Goal: Task Accomplishment & Management: Manage account settings

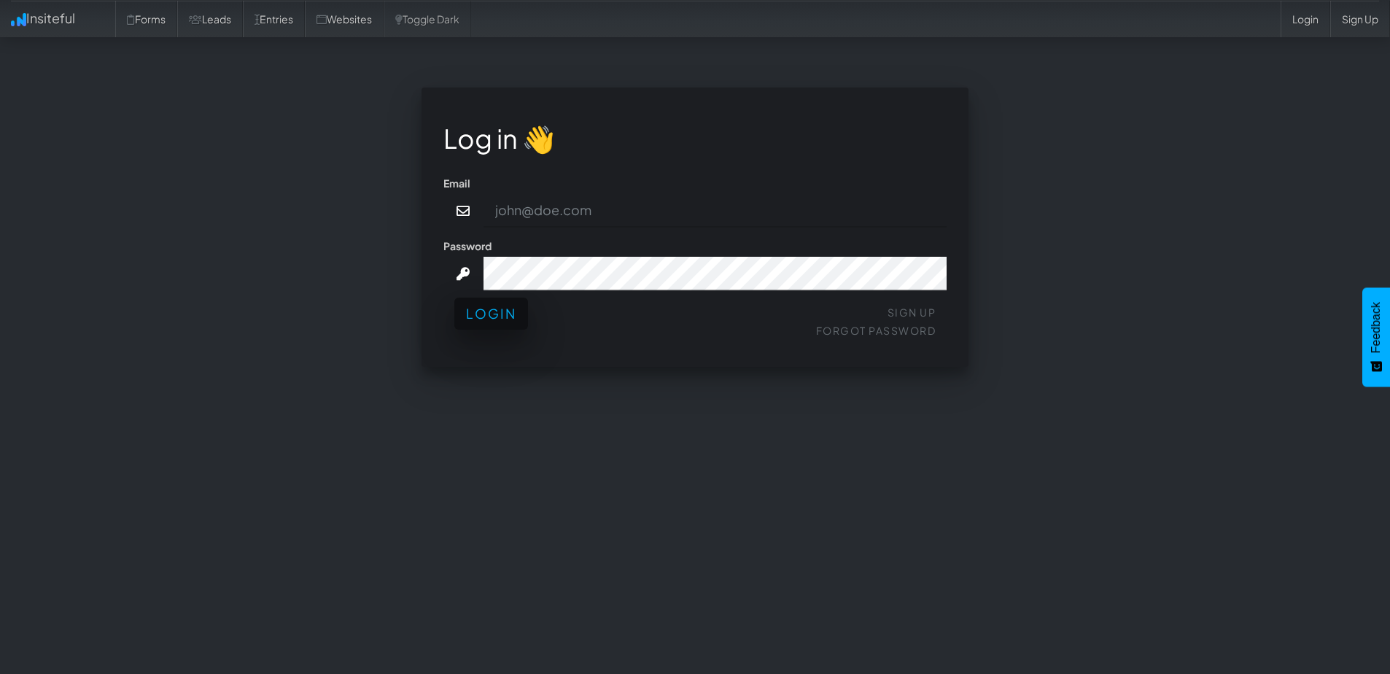
type input "Graham@Comedytheory.Tv"
click at [523, 325] on button "Login" at bounding box center [491, 313] width 74 height 32
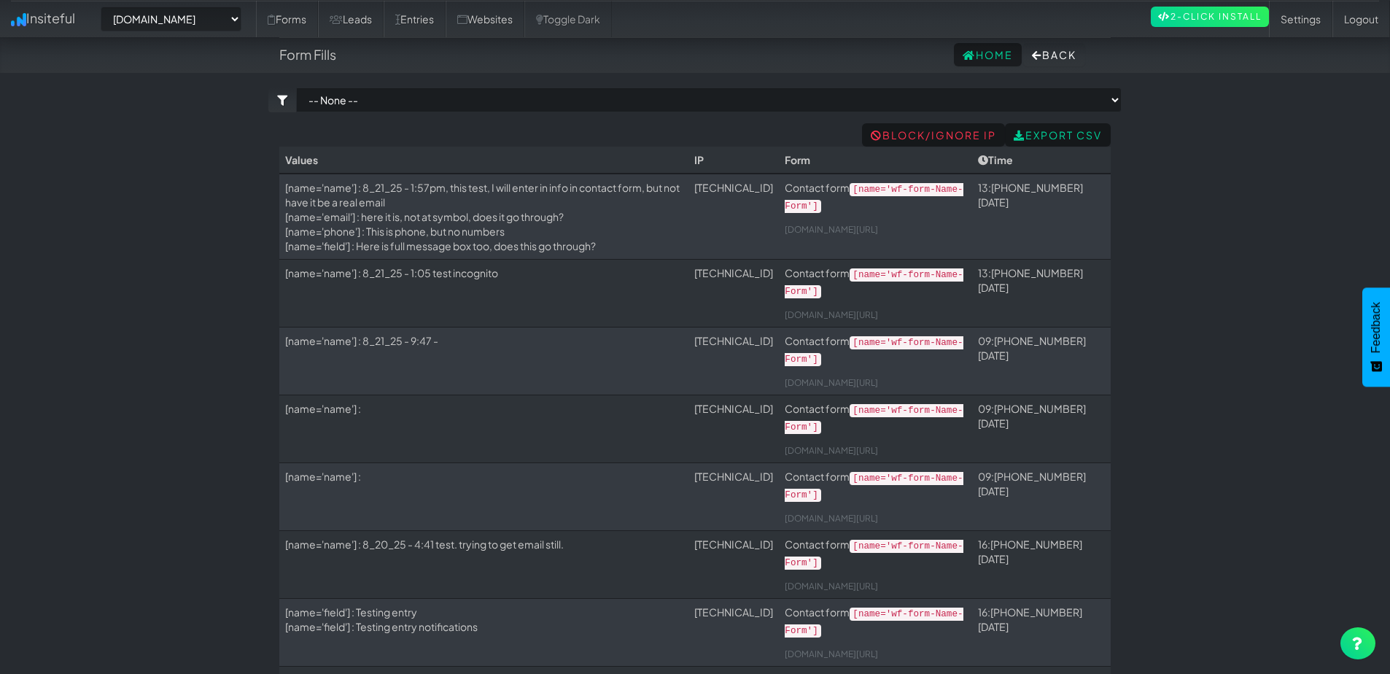
select select "2378"
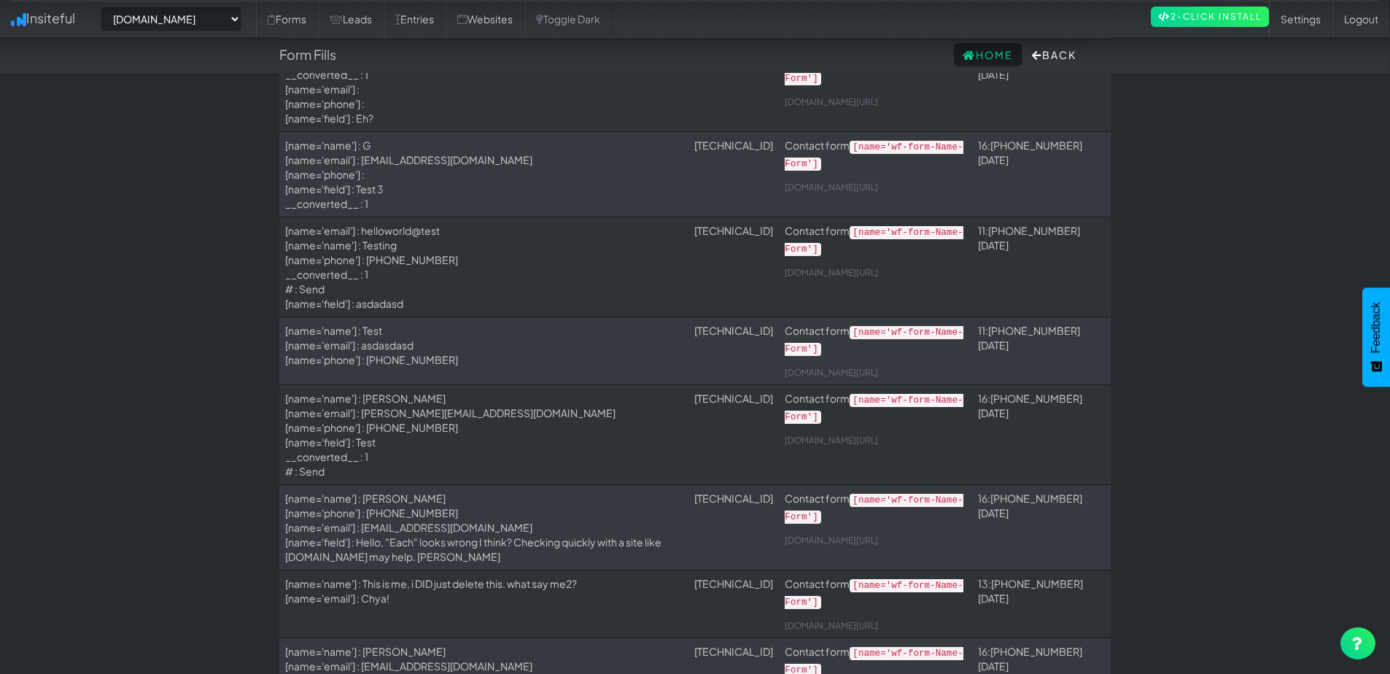
scroll to position [1615, 0]
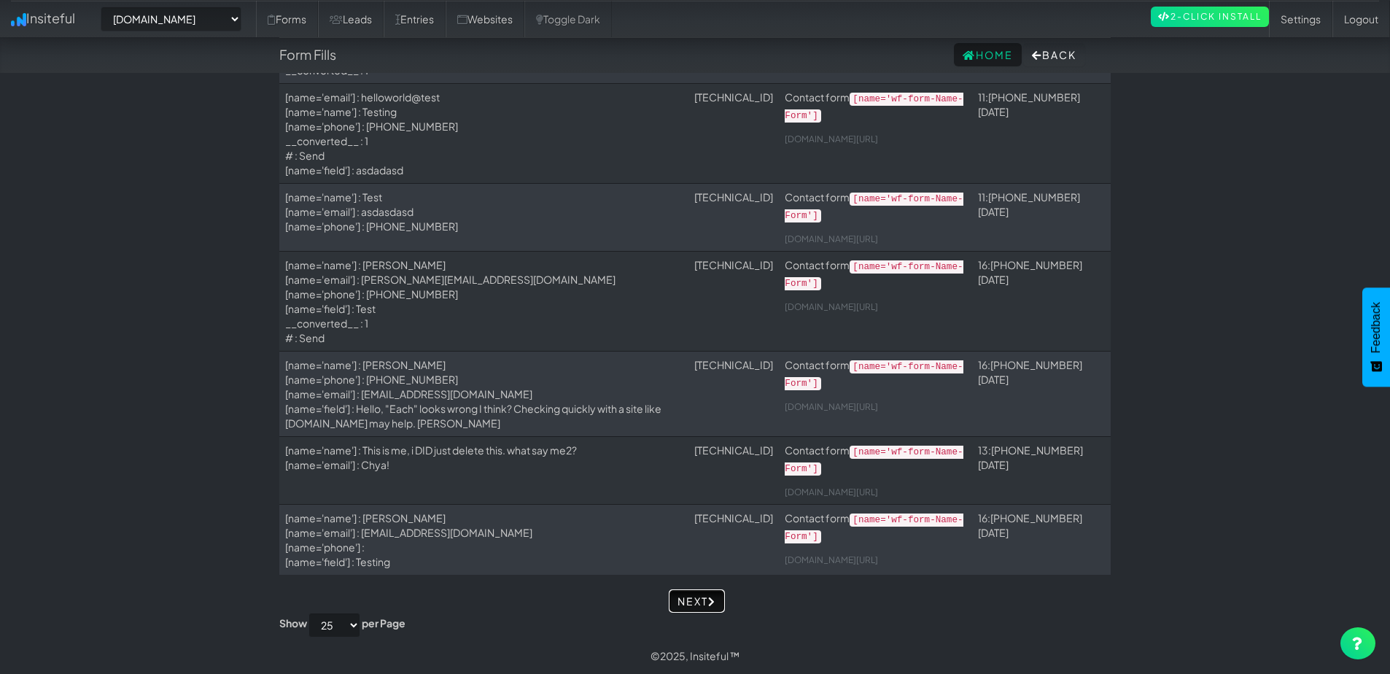
click at [691, 599] on link "Next" at bounding box center [697, 600] width 56 height 23
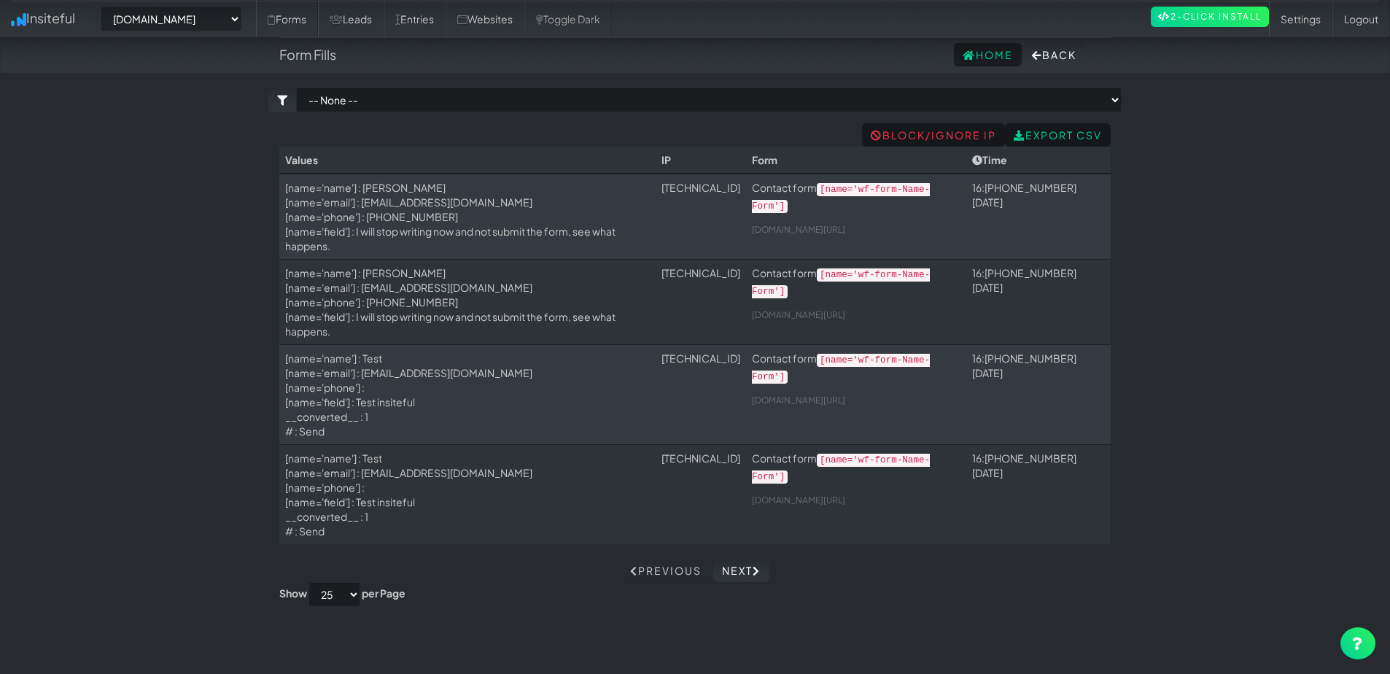
select select "2378"
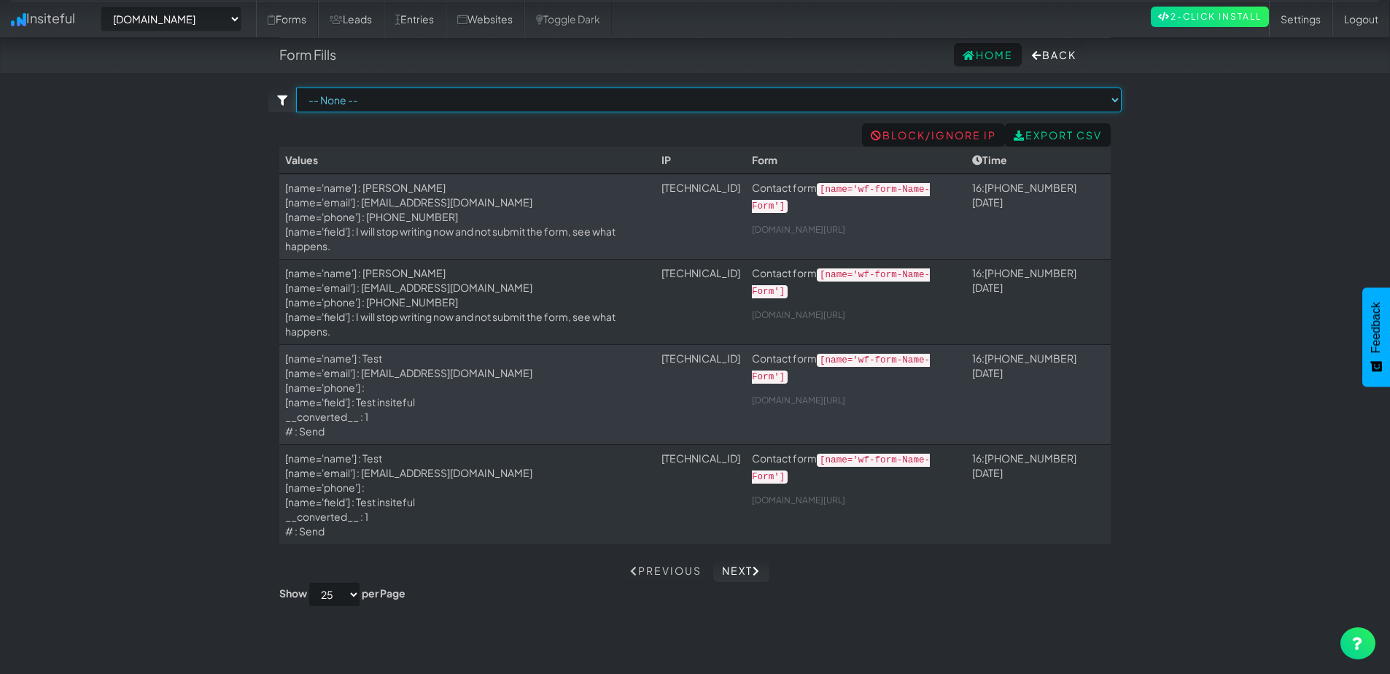
click at [338, 105] on select "-- None -- Contact form (comedytheory.tv/contact[name='wf-form-Name-Form'])" at bounding box center [708, 99] width 825 height 25
select select "f6893c0ed195291.70155961"
click at [296, 87] on select "-- None -- Contact form (comedytheory.tv/contact[name='wf-form-Name-Form'])" at bounding box center [708, 99] width 825 height 25
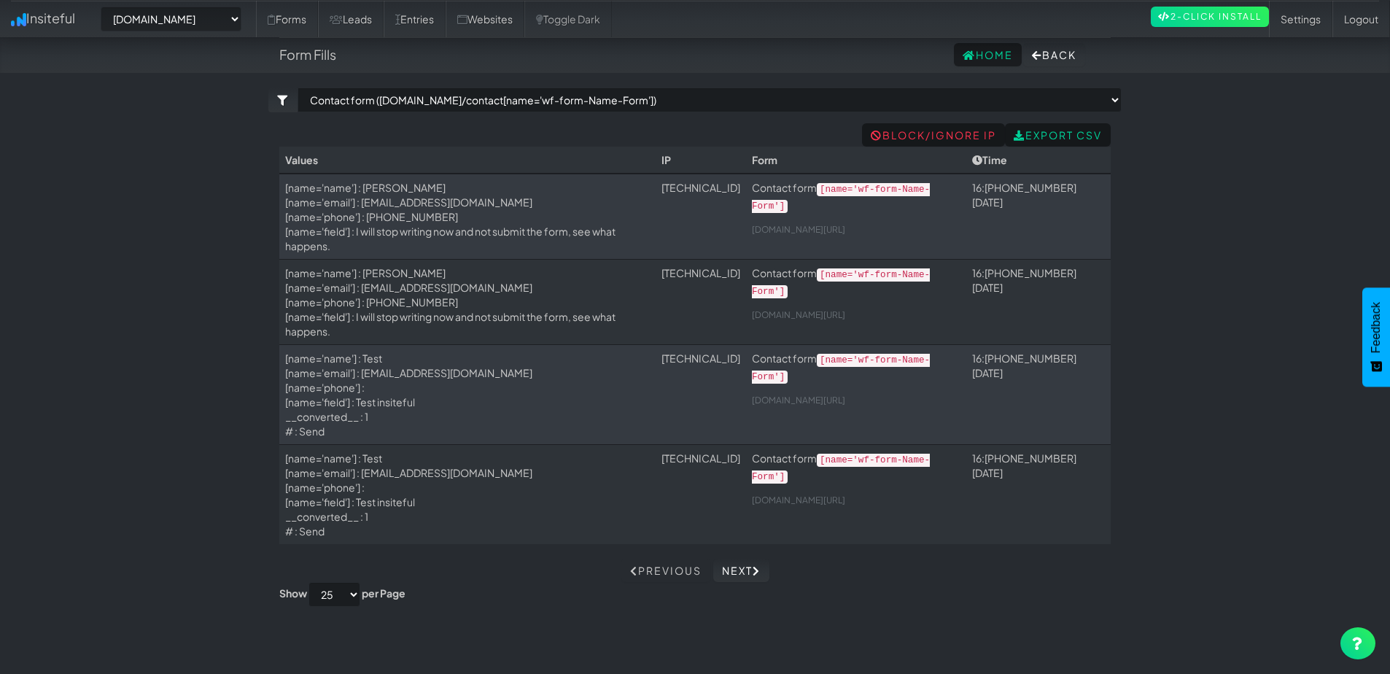
select select "2378"
select select "f6893c0ed195291.70155961"
click at [1285, 20] on link "Settings" at bounding box center [1300, 19] width 63 height 36
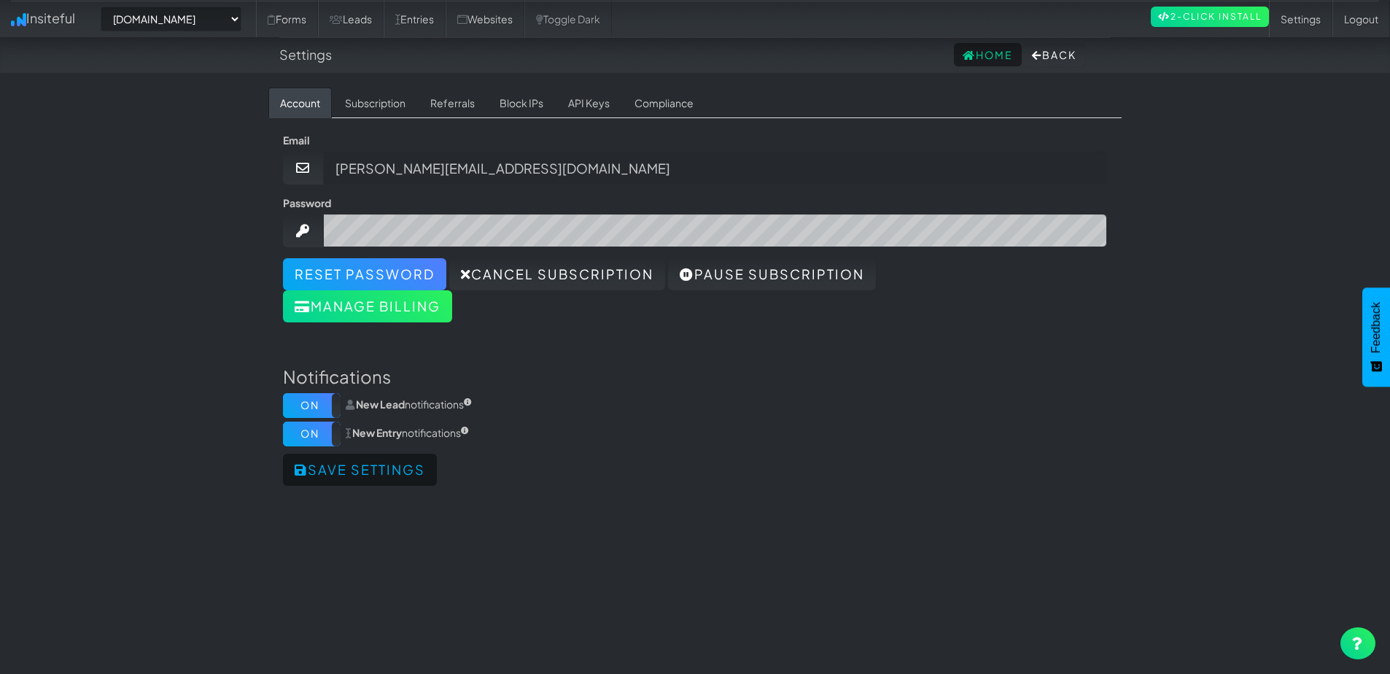
select select "2378"
click at [522, 103] on link "Block IPs" at bounding box center [521, 102] width 67 height 31
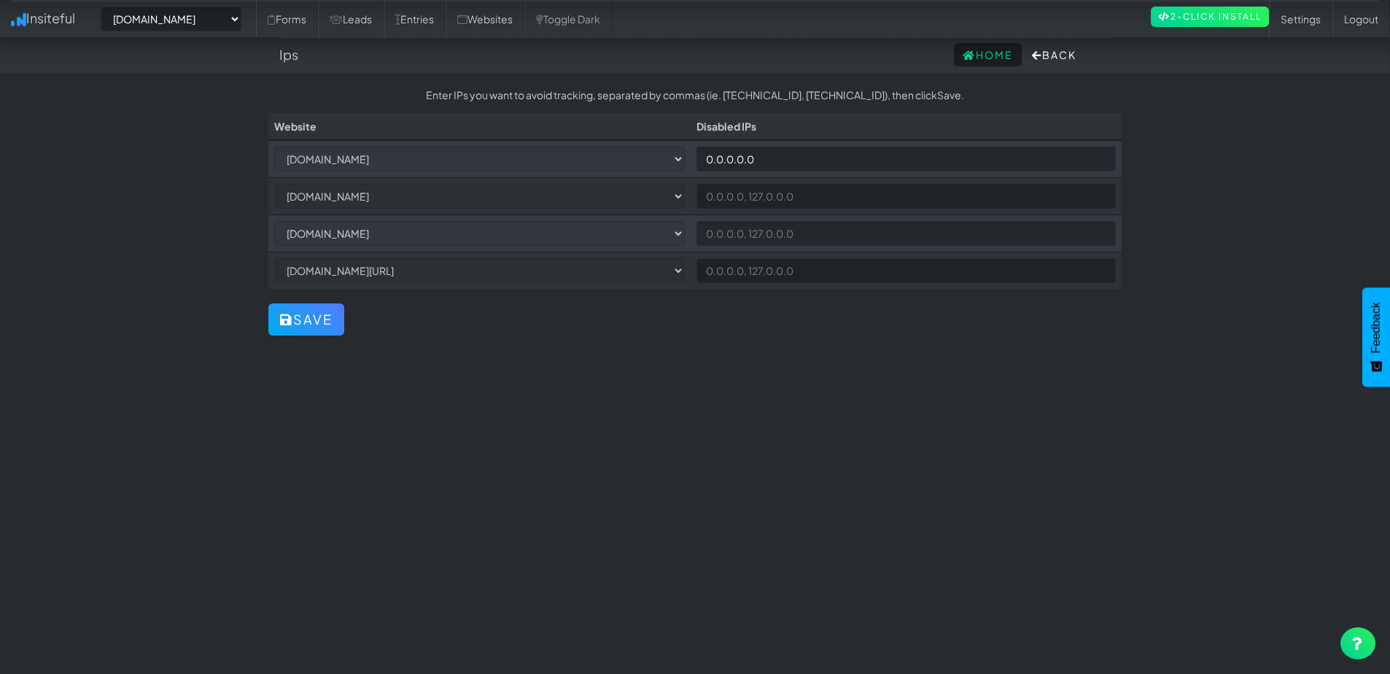
select select "2378"
select select "2397"
select select "2399"
select select "2400"
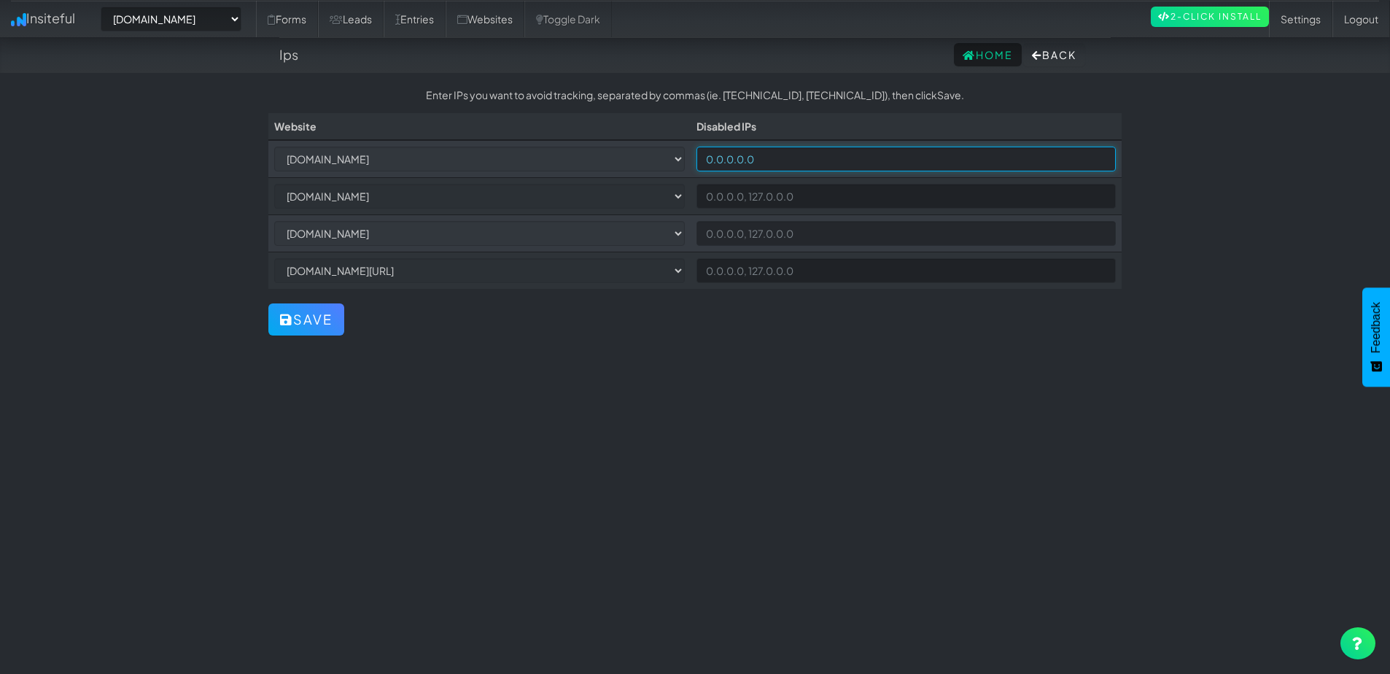
click at [713, 157] on tr "-- None -- comedytheory.tv app.cal.com cal.com cal.com/comedytheory 0.0.0.0.0" at bounding box center [694, 159] width 853 height 38
type input "="
click at [330, 322] on button "Save" at bounding box center [306, 319] width 76 height 32
select select "2378"
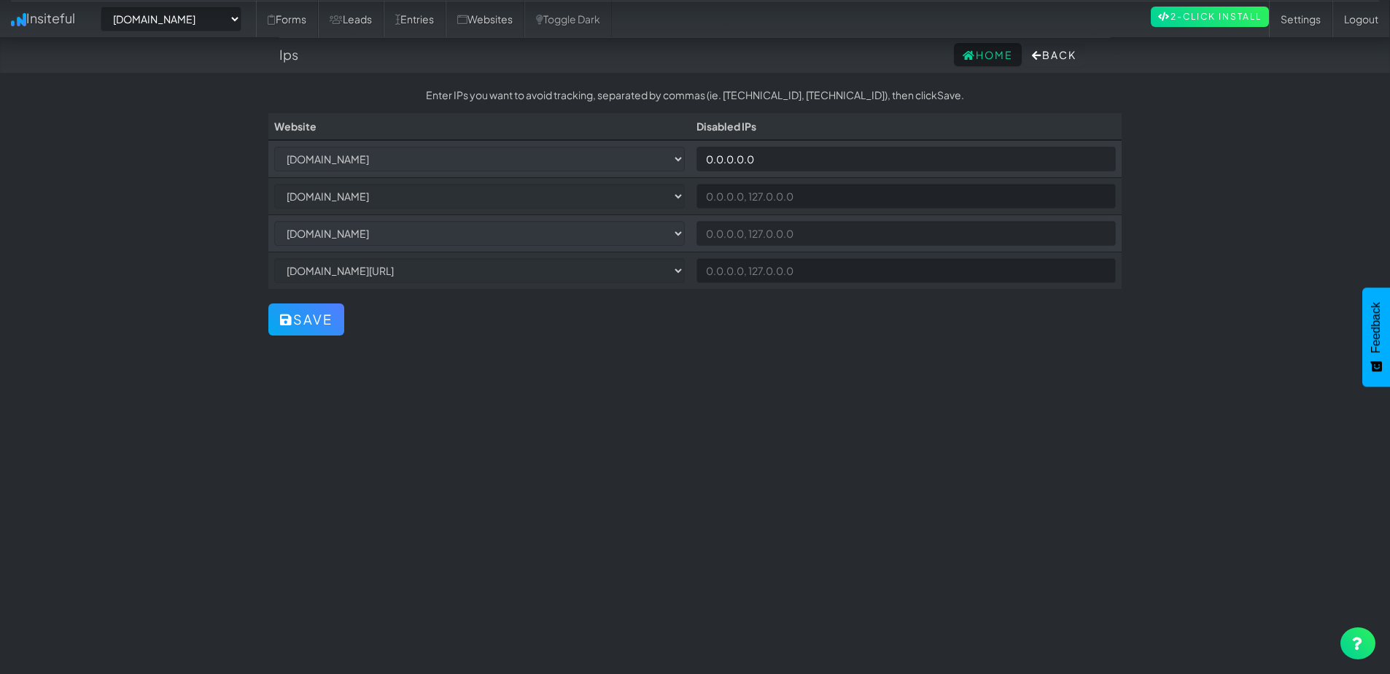
select select "2397"
select select "2399"
select select "2400"
click at [371, 21] on link "Leads" at bounding box center [351, 19] width 66 height 36
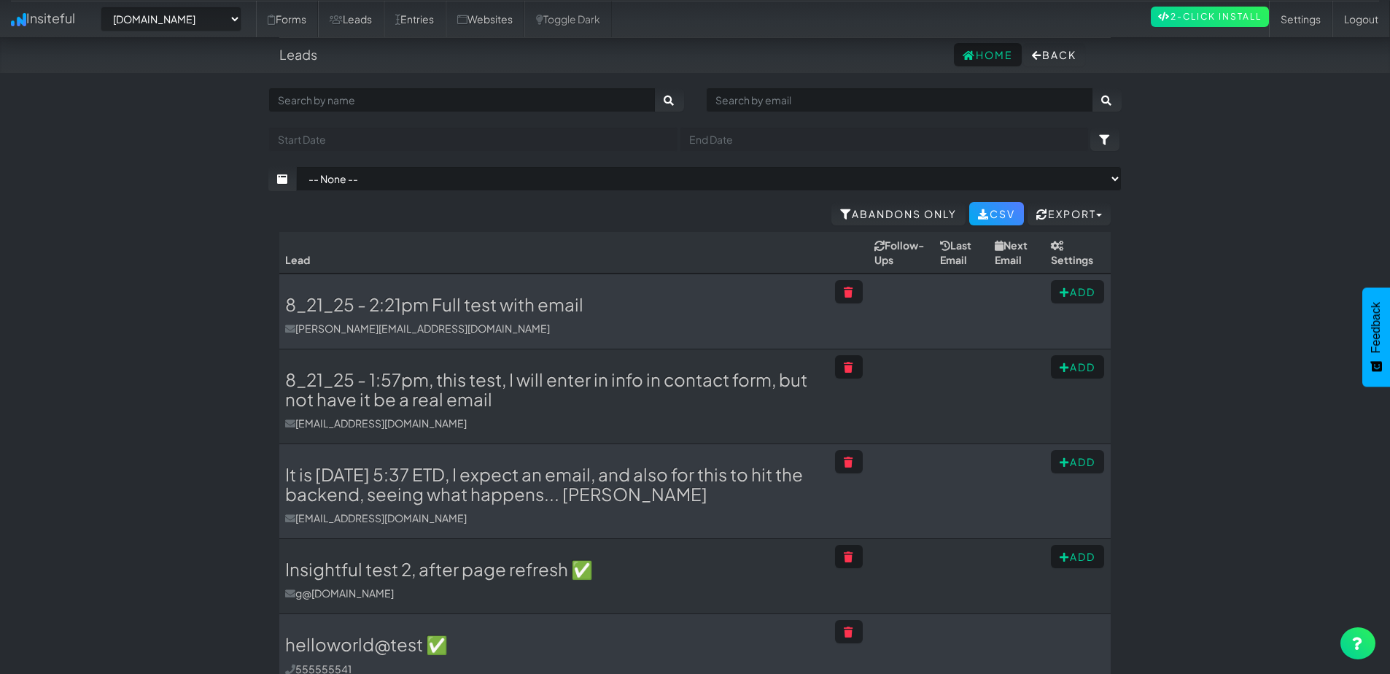
select select "2378"
click at [612, 21] on link "Toggle Dark" at bounding box center [567, 19] width 87 height 36
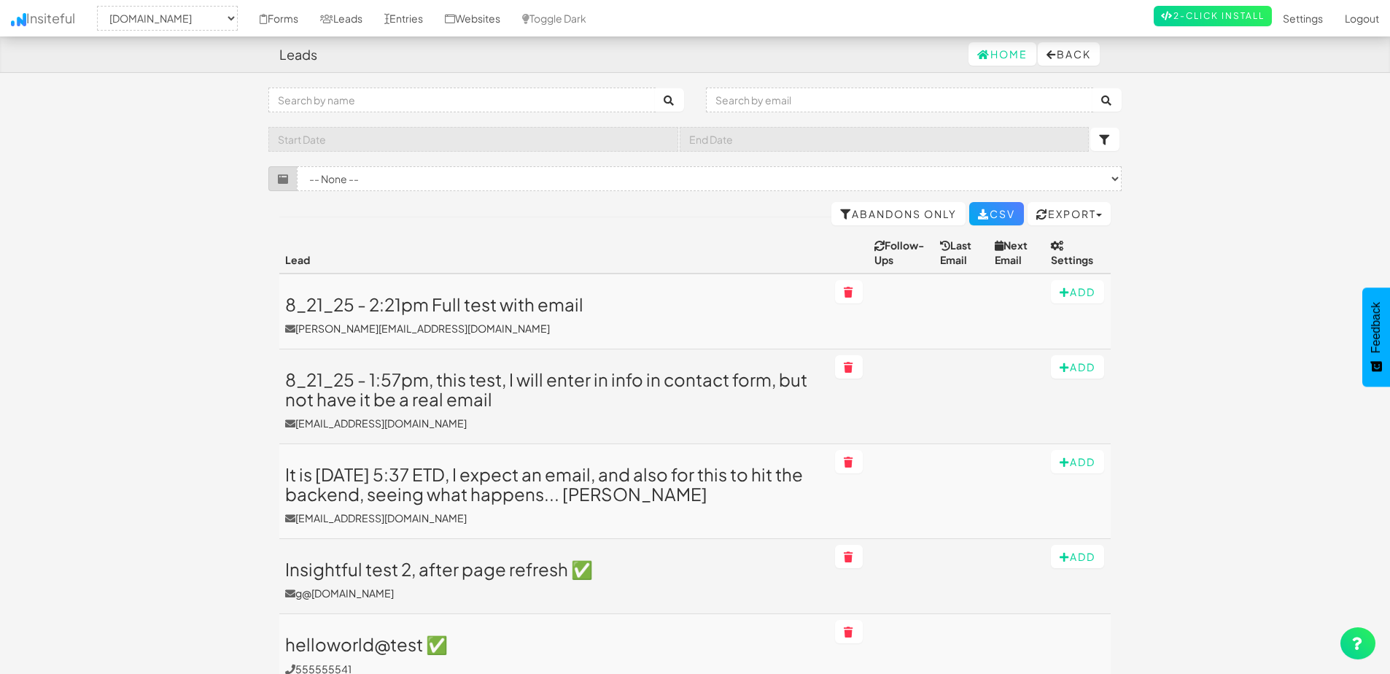
select select "2378"
click at [566, 21] on link "Toggle Dark" at bounding box center [554, 18] width 86 height 36
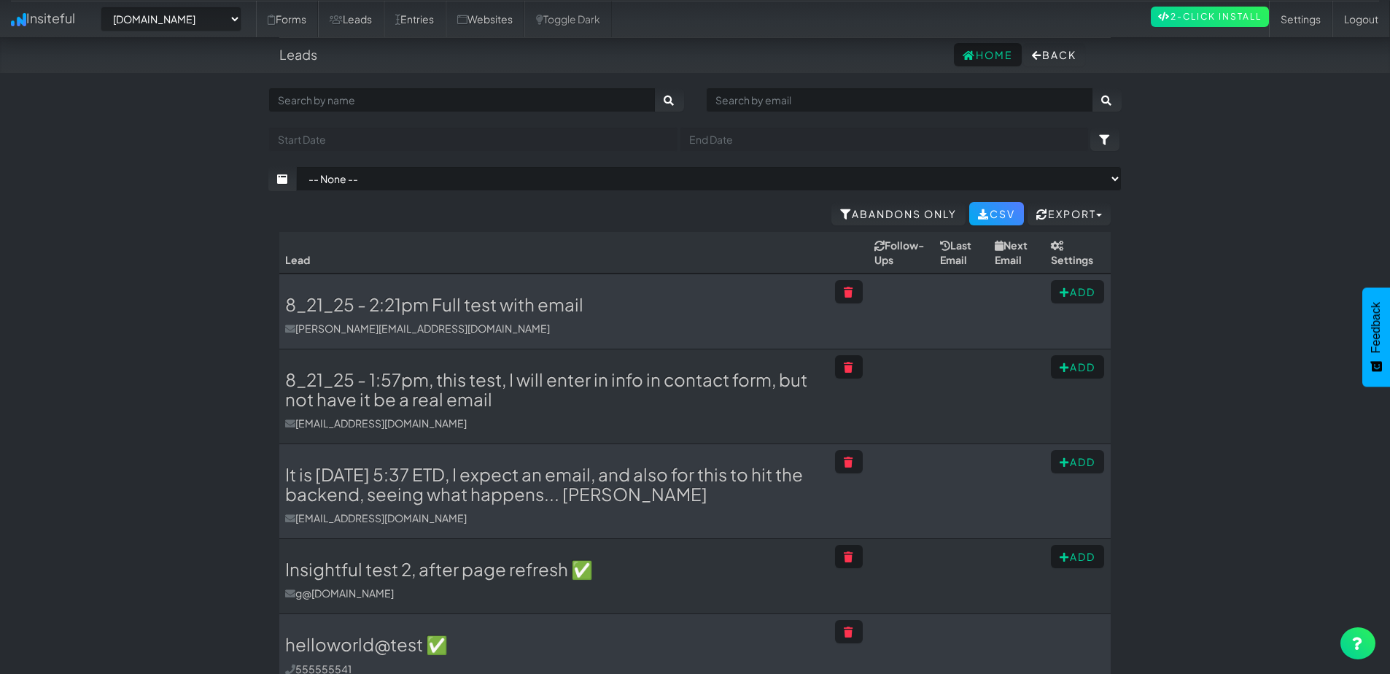
select select "2378"
click at [501, 20] on link "Websites" at bounding box center [485, 19] width 79 height 36
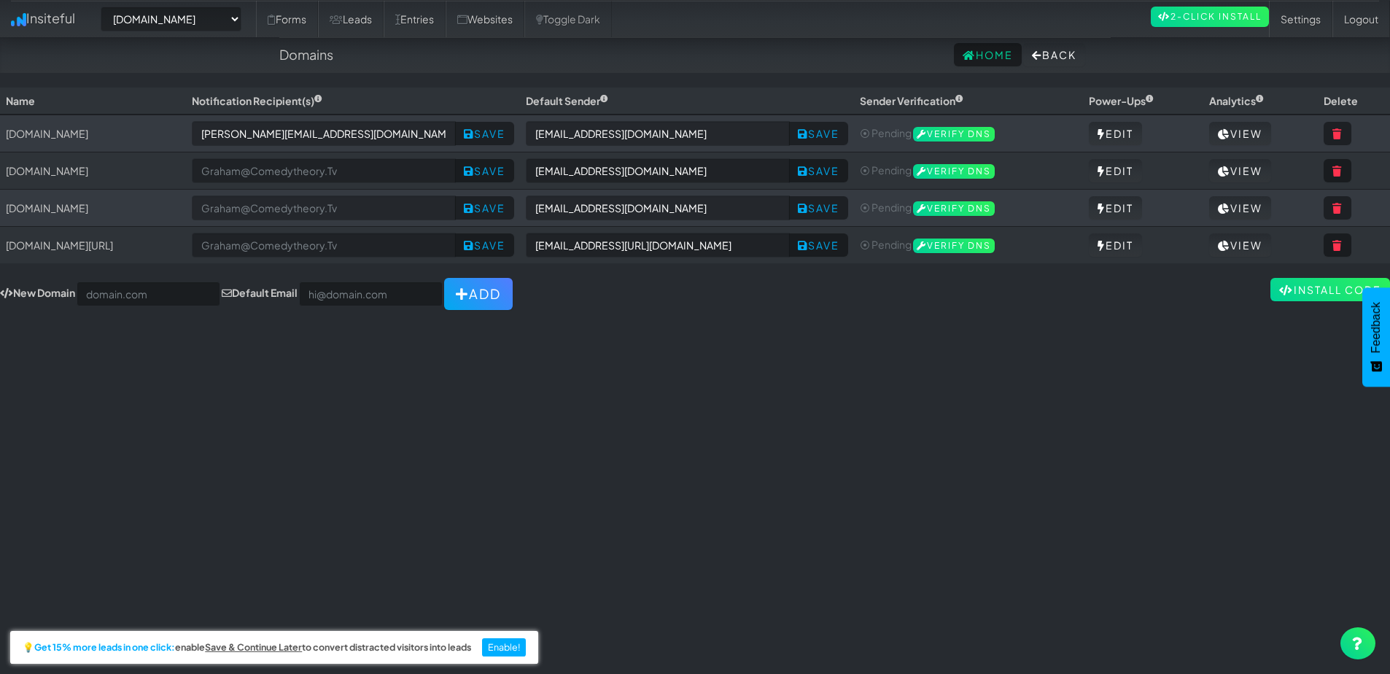
select select "2378"
click at [290, 22] on link "Forms" at bounding box center [287, 19] width 62 height 36
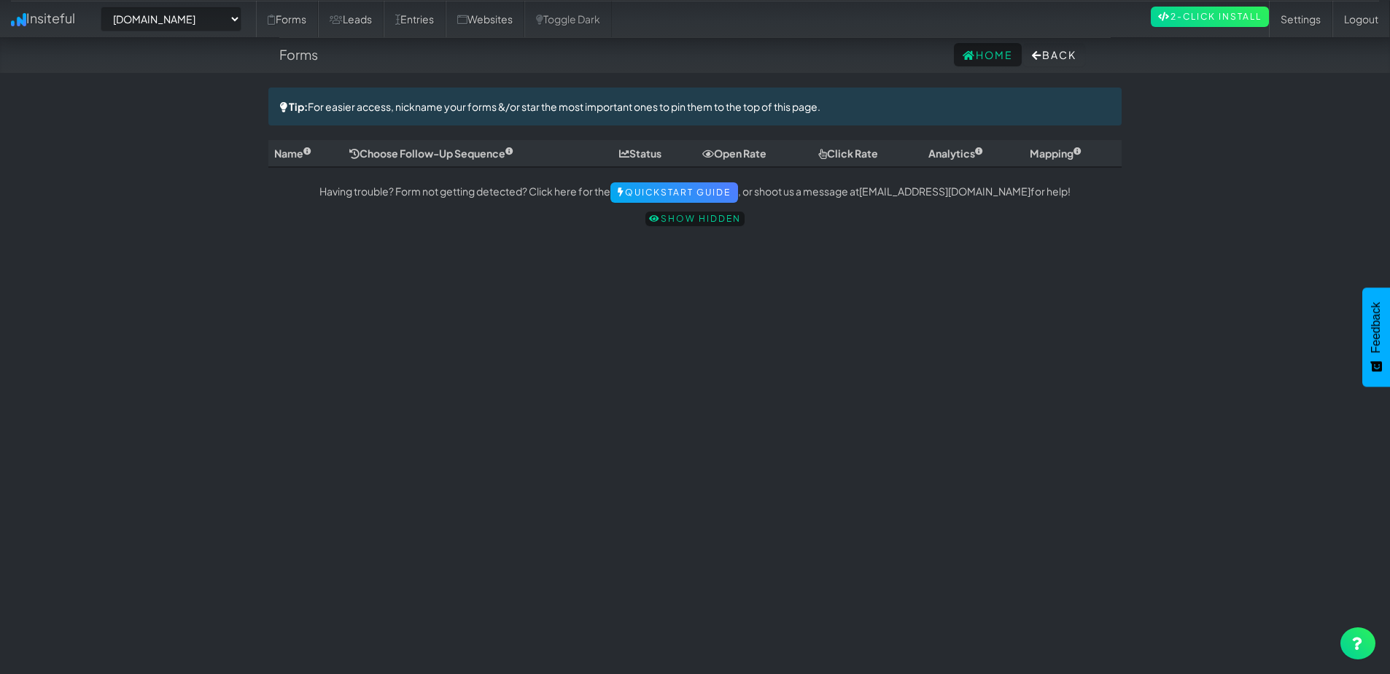
select select "2378"
click at [313, 26] on link "Forms" at bounding box center [287, 19] width 62 height 36
select select "2378"
click at [361, 20] on link "Leads" at bounding box center [351, 19] width 66 height 36
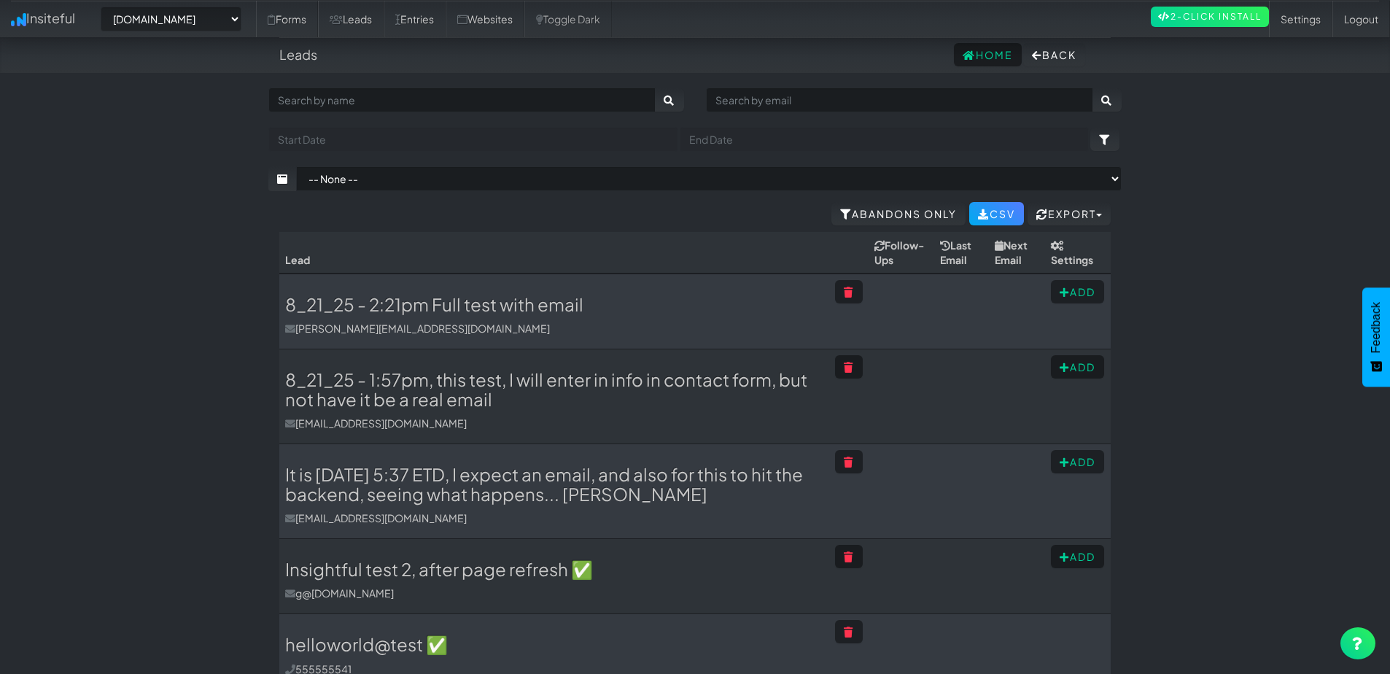
select select "2378"
click at [422, 14] on link "Entries" at bounding box center [415, 19] width 62 height 36
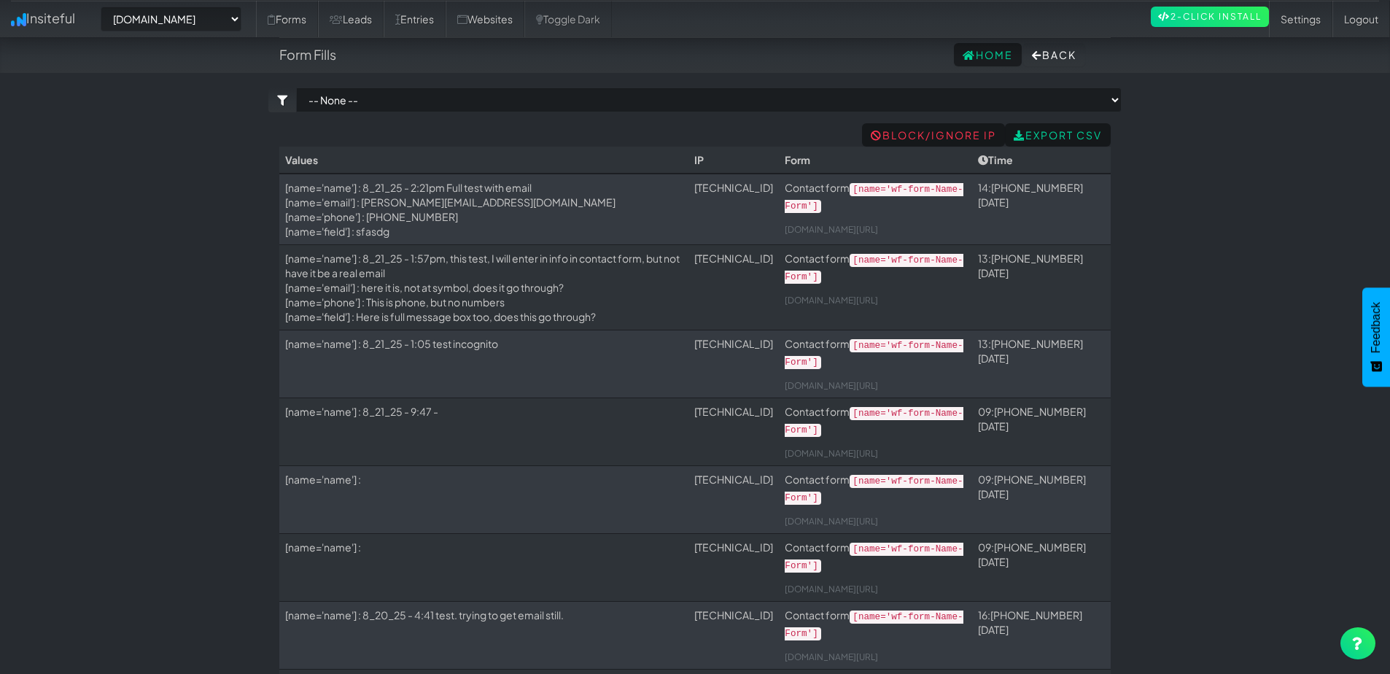
select select "2378"
click at [512, 24] on link "Websites" at bounding box center [485, 19] width 79 height 36
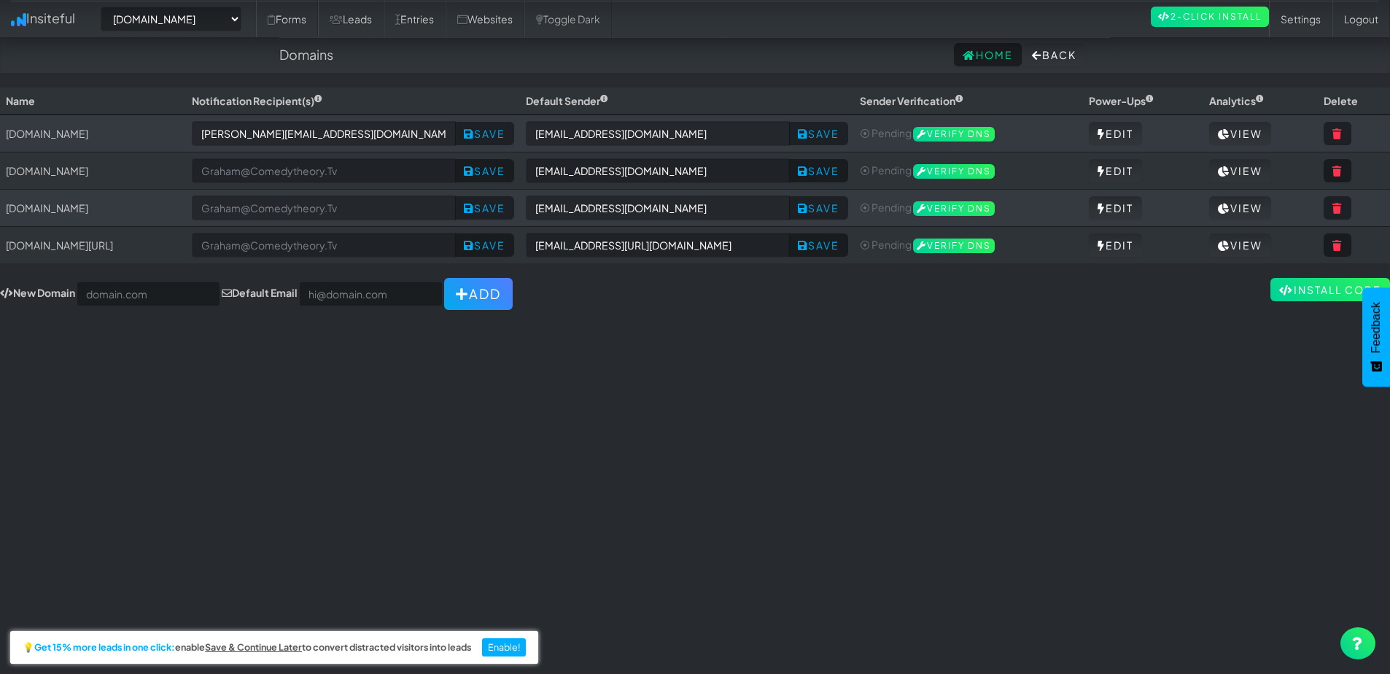
select select "2378"
click at [1310, 25] on link "Settings" at bounding box center [1300, 19] width 63 height 36
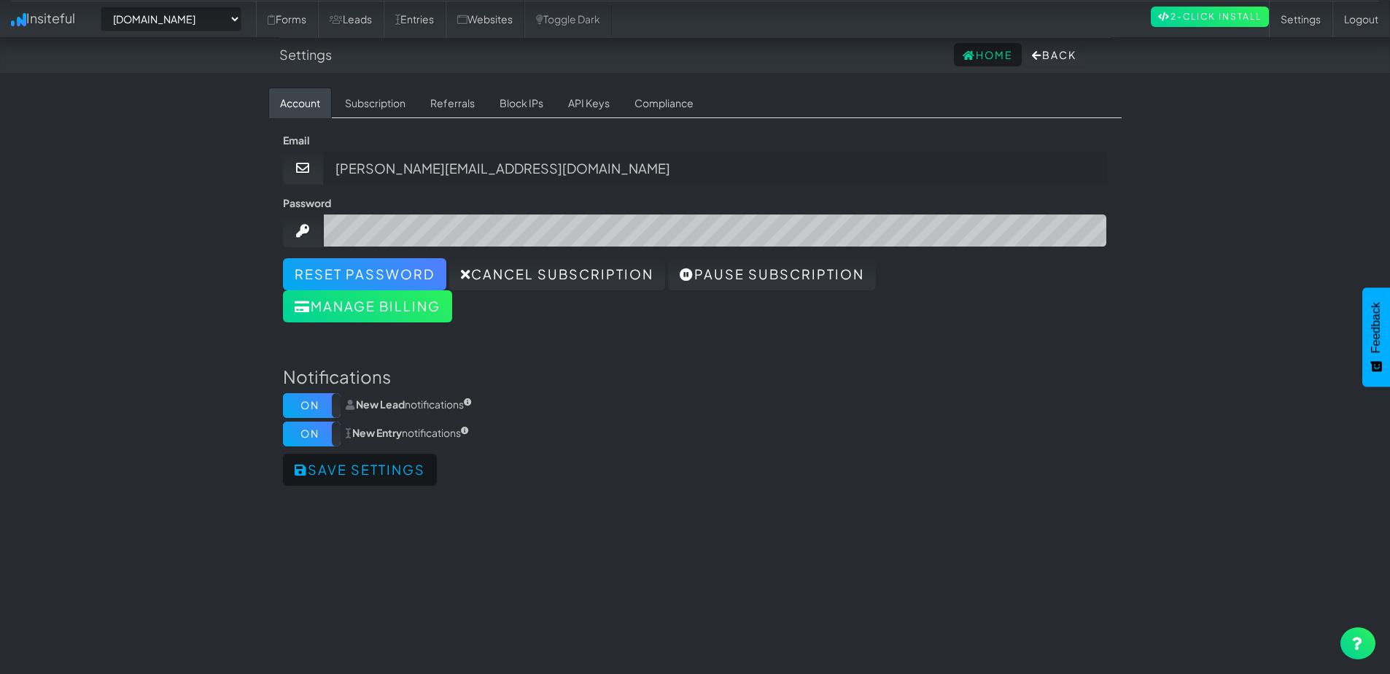
select select "2378"
